Goal: Transaction & Acquisition: Purchase product/service

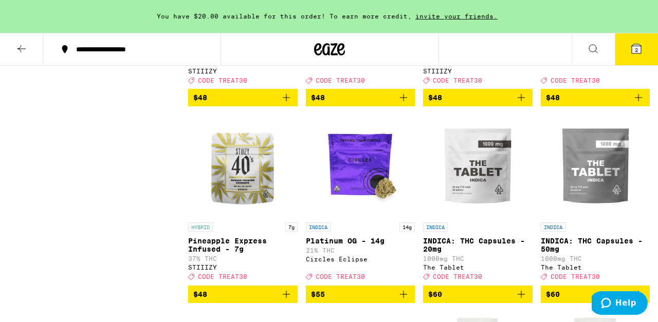
scroll to position [5377, 0]
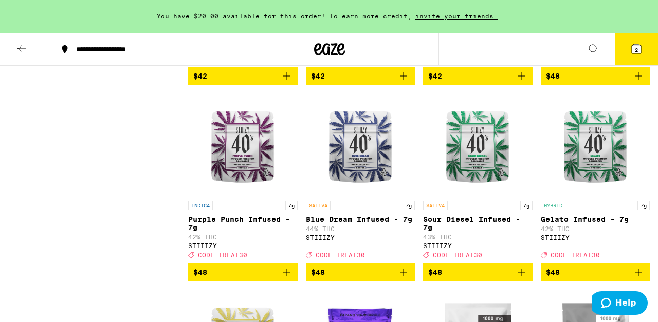
click at [244, 35] on p "Grapefruit Romulan Quad Infused 5-Pack - 2.5g" at bounding box center [243, 27] width 110 height 16
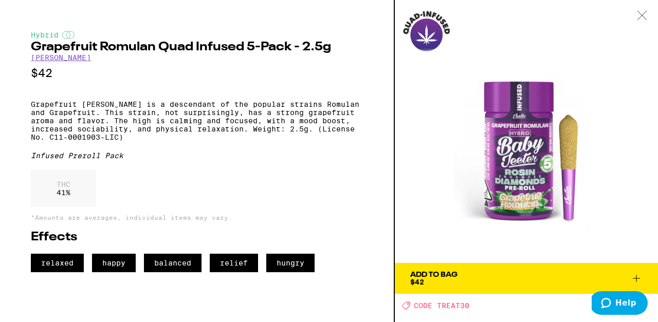
click at [644, 13] on icon at bounding box center [642, 15] width 10 height 9
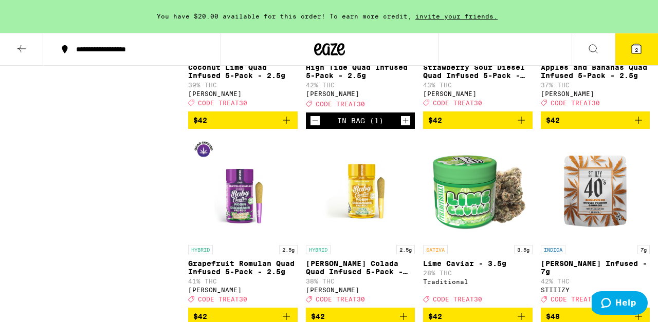
scroll to position [5194, 0]
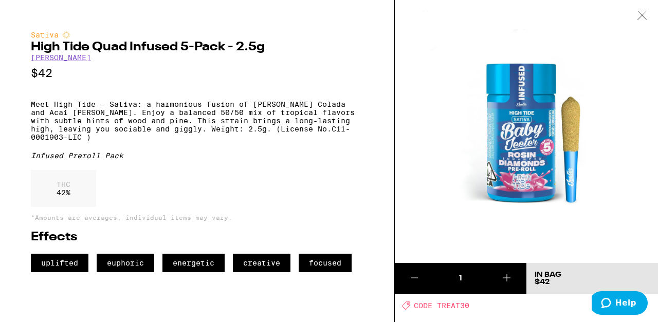
click at [642, 14] on icon at bounding box center [642, 15] width 10 height 9
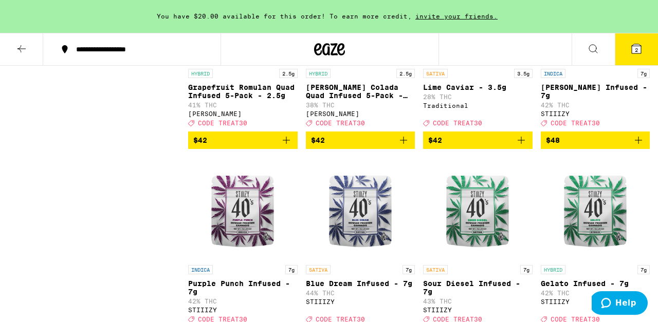
scroll to position [5325, 0]
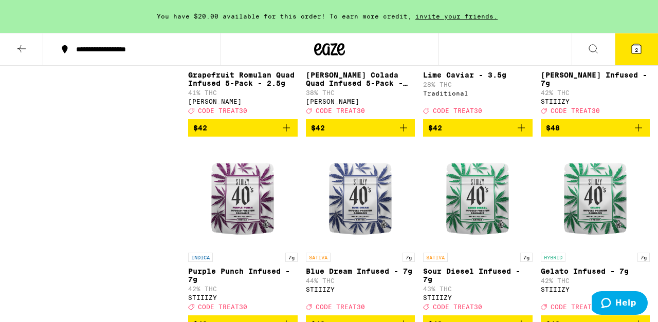
click at [253, 51] on img "Open page for Grapefruit Romulan Quad Infused 5-Pack - 2.5g from Jeeter" at bounding box center [242, 0] width 103 height 103
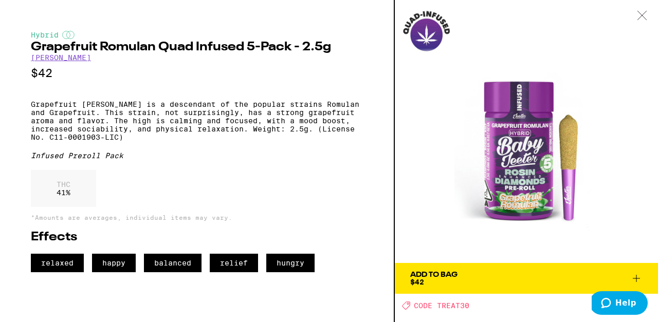
click at [636, 278] on icon at bounding box center [636, 278] width 7 height 7
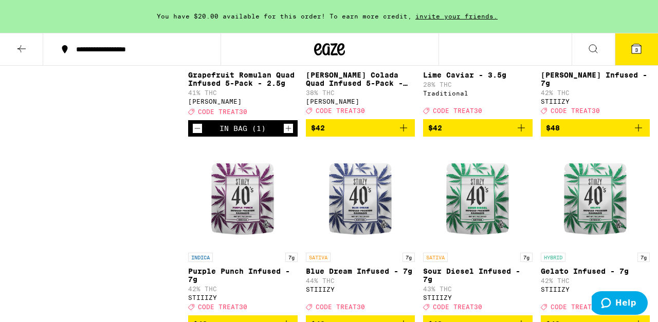
click at [635, 42] on button "3" at bounding box center [636, 49] width 43 height 32
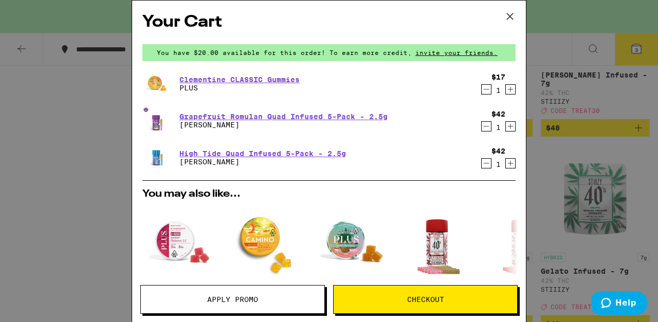
click at [485, 89] on icon "Decrement" at bounding box center [486, 89] width 9 height 12
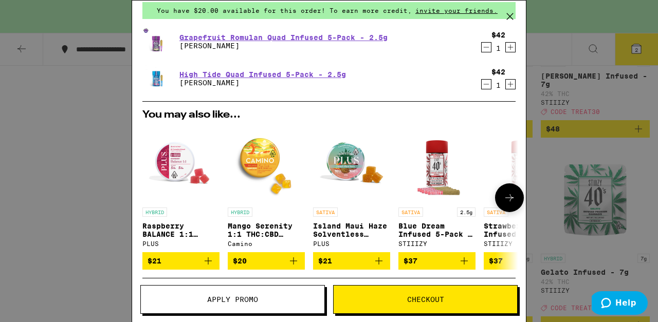
scroll to position [41, 0]
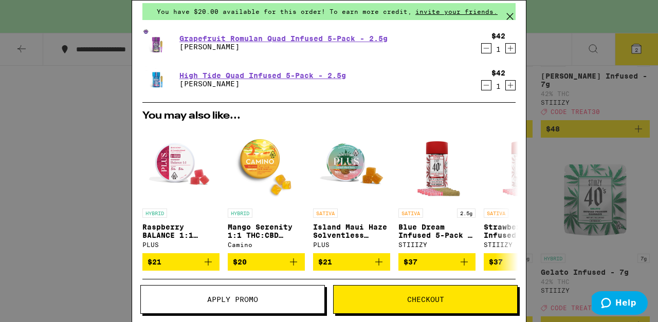
click at [484, 49] on icon "Decrement" at bounding box center [486, 48] width 9 height 12
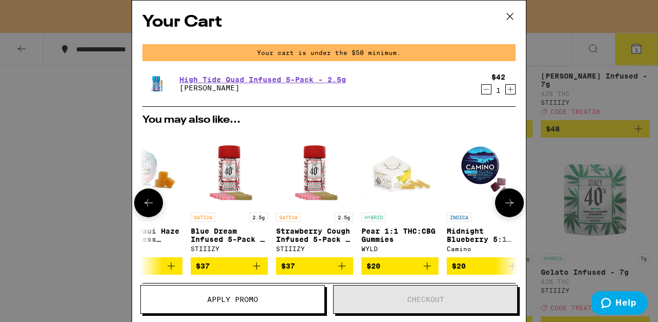
scroll to position [111, 0]
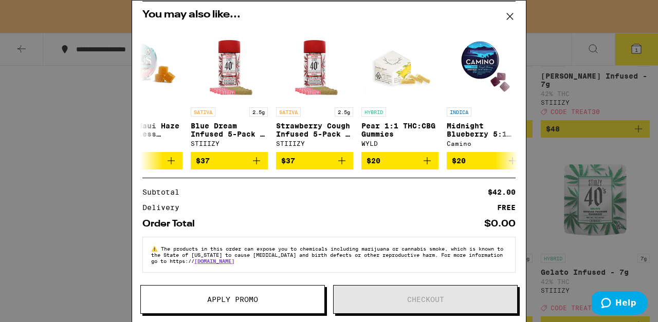
click at [252, 298] on span "Apply Promo" at bounding box center [232, 299] width 51 height 7
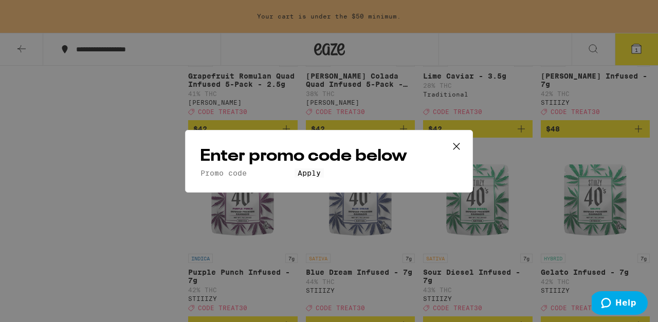
click at [279, 169] on input "Promo Code" at bounding box center [247, 173] width 95 height 9
type input "treat30"
click at [295, 169] on button "Apply" at bounding box center [309, 173] width 29 height 9
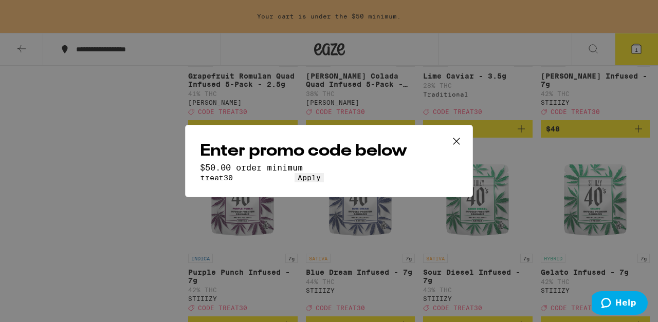
click at [457, 134] on icon at bounding box center [456, 141] width 15 height 15
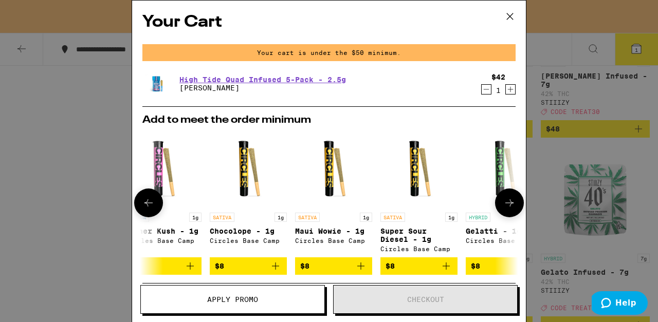
scroll to position [111, 0]
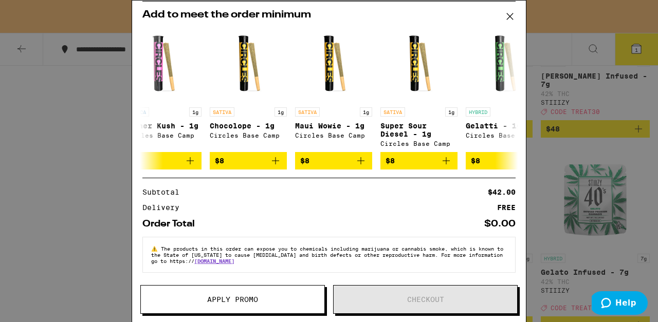
click at [602, 185] on div "Your Cart Your cart is under the $50 minimum. High Tide Quad Infused 5-Pack - 2…" at bounding box center [329, 161] width 658 height 322
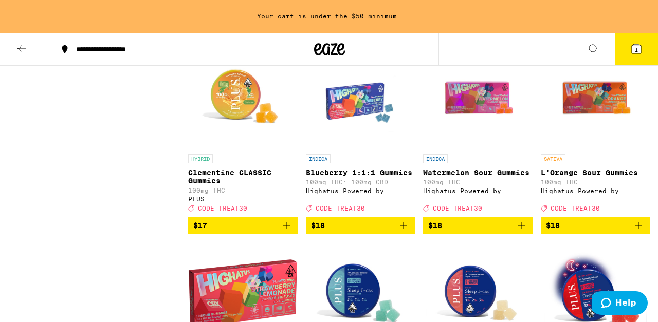
scroll to position [1504, 0]
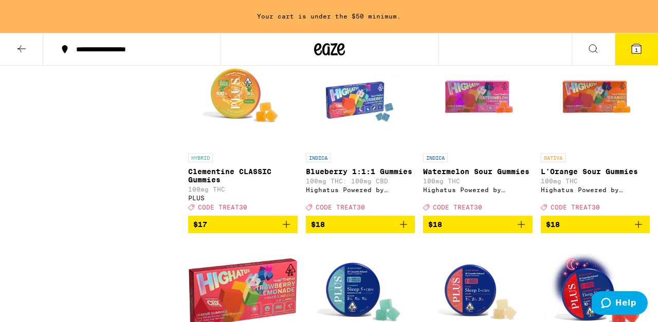
click at [284, 231] on icon "Add to bag" at bounding box center [286, 224] width 12 height 12
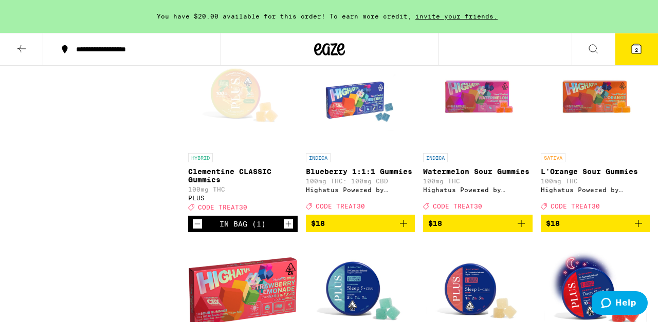
click at [208, 148] on div "Open page for Clementine CLASSIC Gummies from PLUS" at bounding box center [242, 96] width 103 height 103
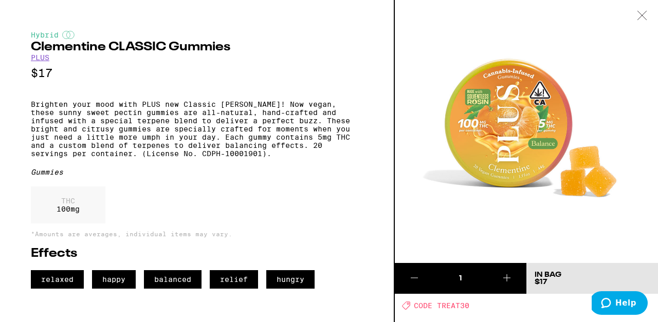
click at [643, 15] on icon at bounding box center [642, 15] width 10 height 9
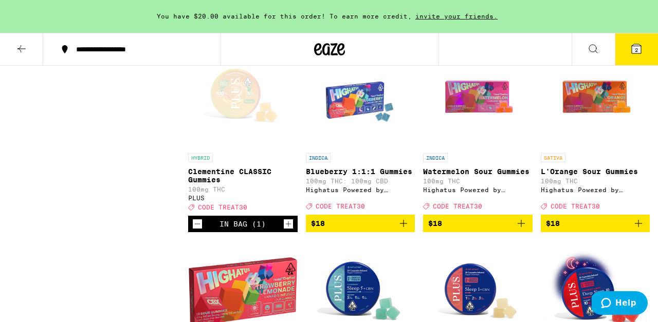
click at [638, 57] on button "2" at bounding box center [636, 49] width 43 height 32
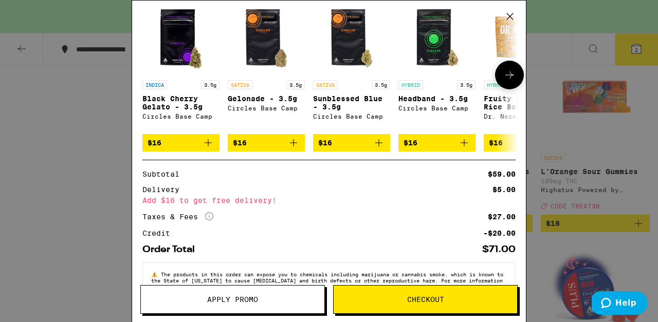
scroll to position [203, 0]
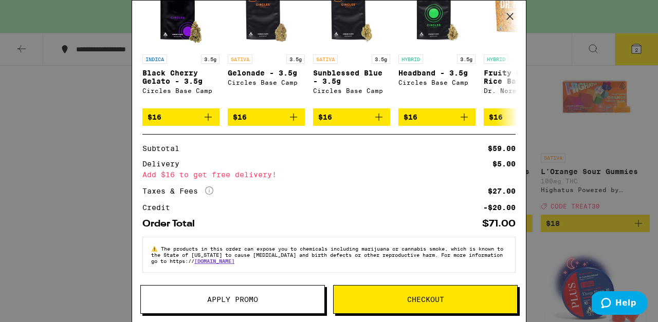
click at [282, 302] on span "Apply Promo" at bounding box center [233, 299] width 184 height 7
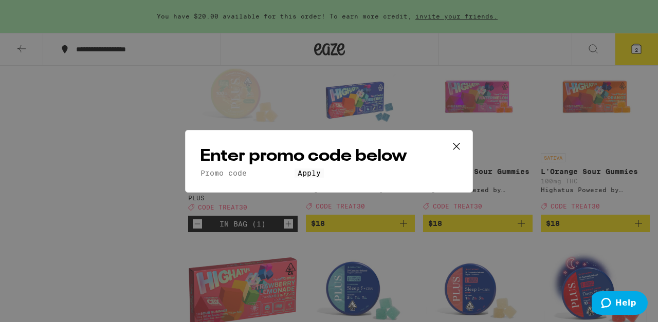
click at [295, 169] on input "Promo Code" at bounding box center [247, 173] width 95 height 9
type input "treat30"
click at [295, 169] on button "Apply" at bounding box center [309, 173] width 29 height 9
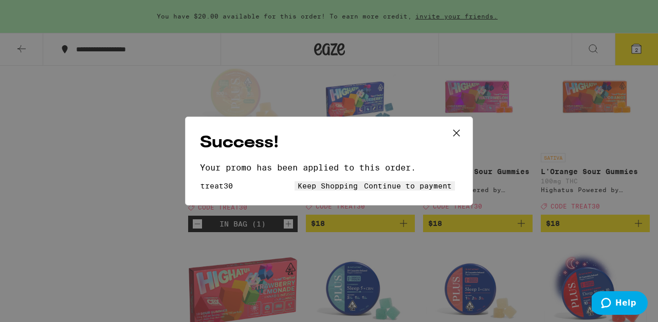
click at [455, 130] on icon at bounding box center [456, 133] width 6 height 6
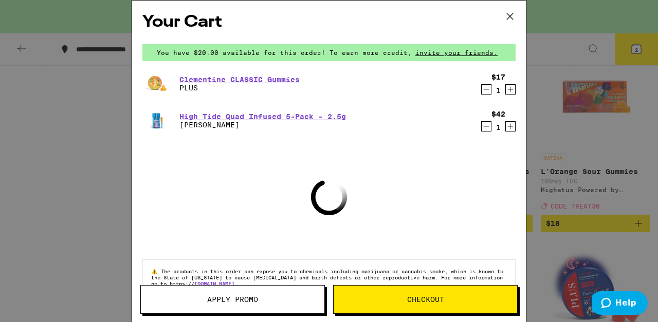
click at [512, 17] on icon at bounding box center [509, 16] width 15 height 15
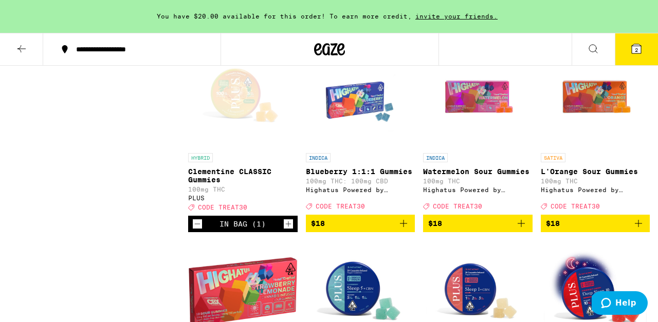
click at [630, 45] on icon at bounding box center [636, 49] width 12 height 12
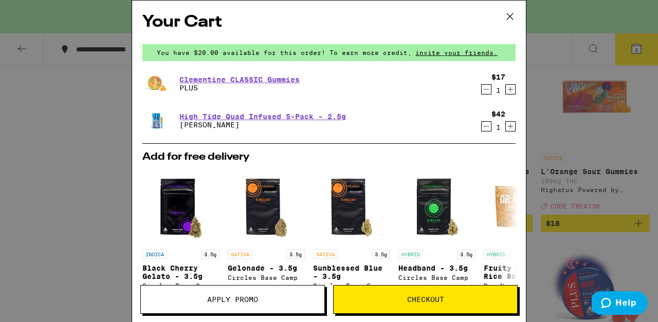
click at [510, 14] on icon at bounding box center [509, 16] width 15 height 15
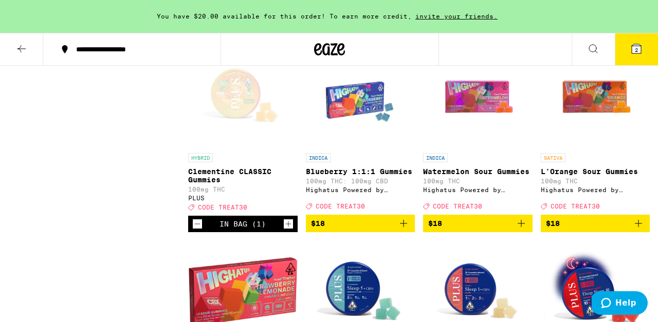
click at [632, 50] on icon at bounding box center [636, 48] width 9 height 9
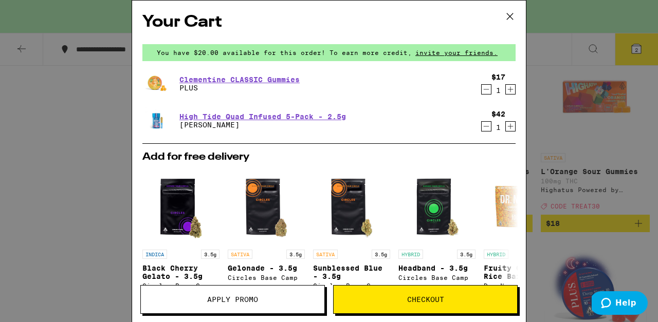
click at [561, 98] on div "Your Cart You have $20.00 available for this order! To earn more credit, invite…" at bounding box center [329, 161] width 658 height 322
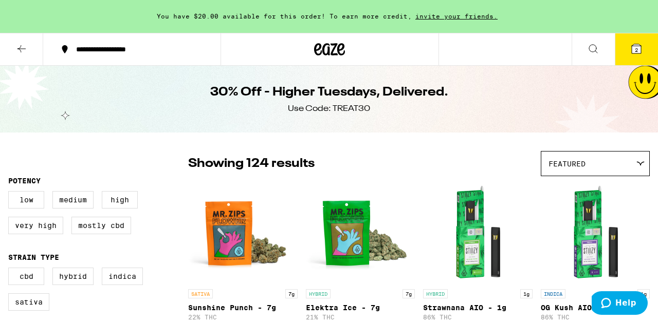
click at [638, 51] on icon at bounding box center [636, 48] width 9 height 9
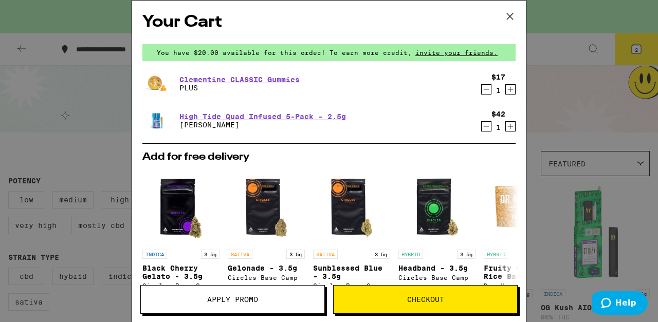
click at [74, 111] on div "Your Cart You have $20.00 available for this order! To earn more credit, invite…" at bounding box center [329, 161] width 658 height 322
